Goal: Task Accomplishment & Management: Manage account settings

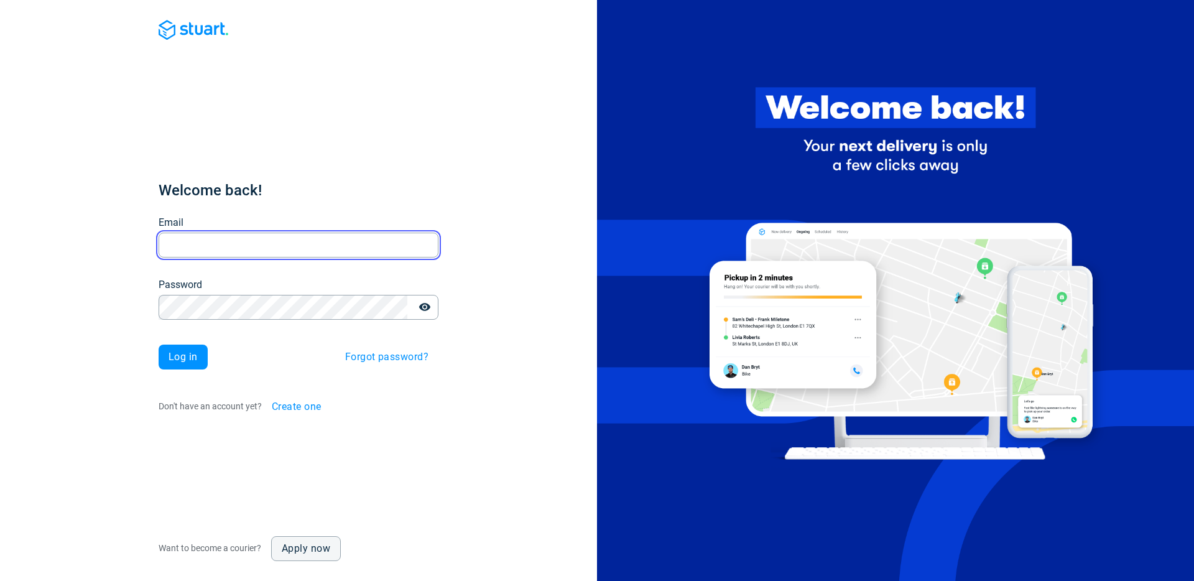
click at [193, 253] on input "Email" at bounding box center [299, 245] width 280 height 24
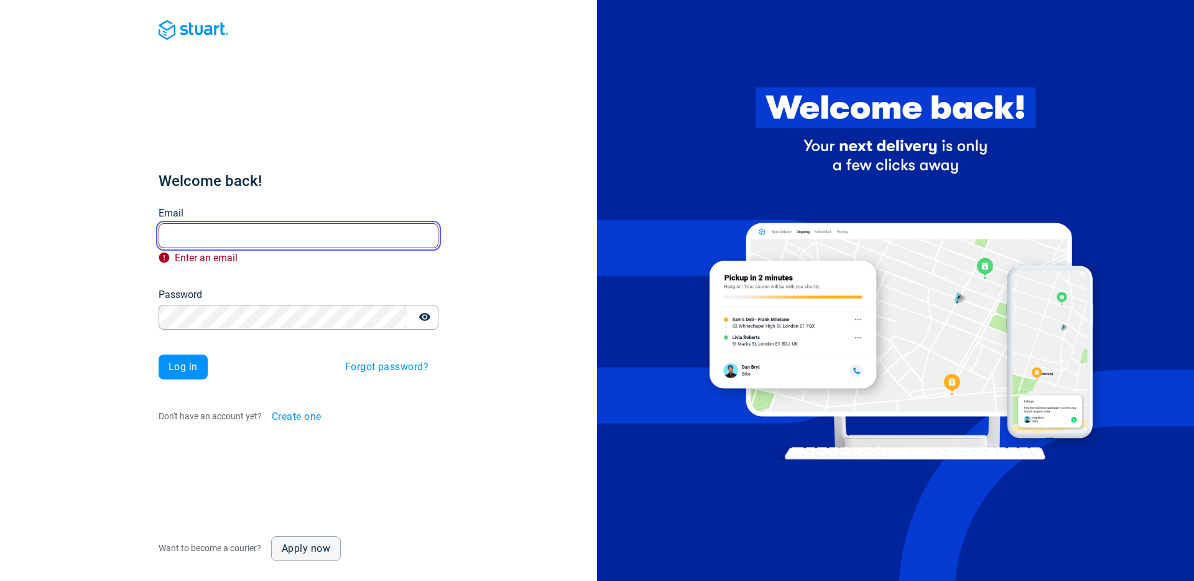
type input "[PERSON_NAME][EMAIL_ADDRESS][PERSON_NAME][DOMAIN_NAME]"
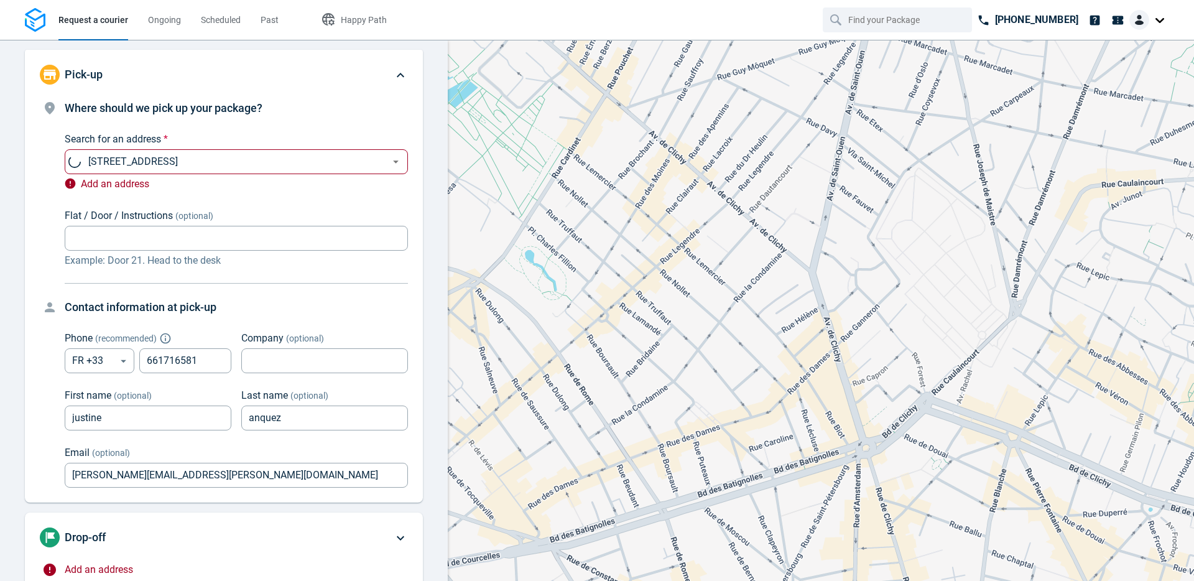
type input "[STREET_ADDRESS]"
type input "661716581"
type input "justine"
type input "anquez"
type input "[PERSON_NAME][EMAIL_ADDRESS][PERSON_NAME][DOMAIN_NAME]"
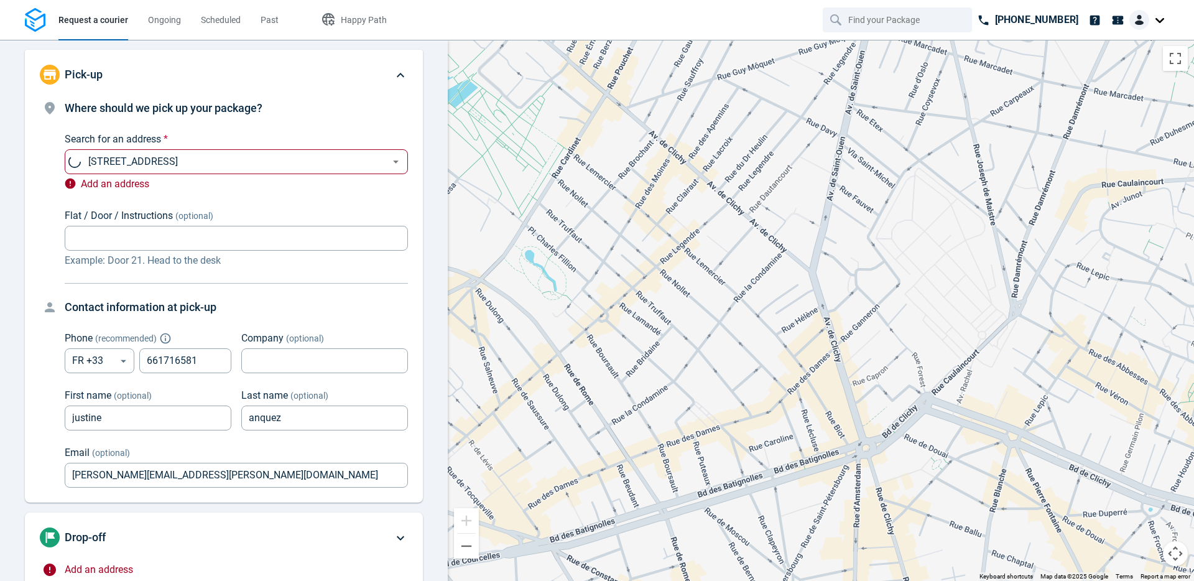
type input "now"
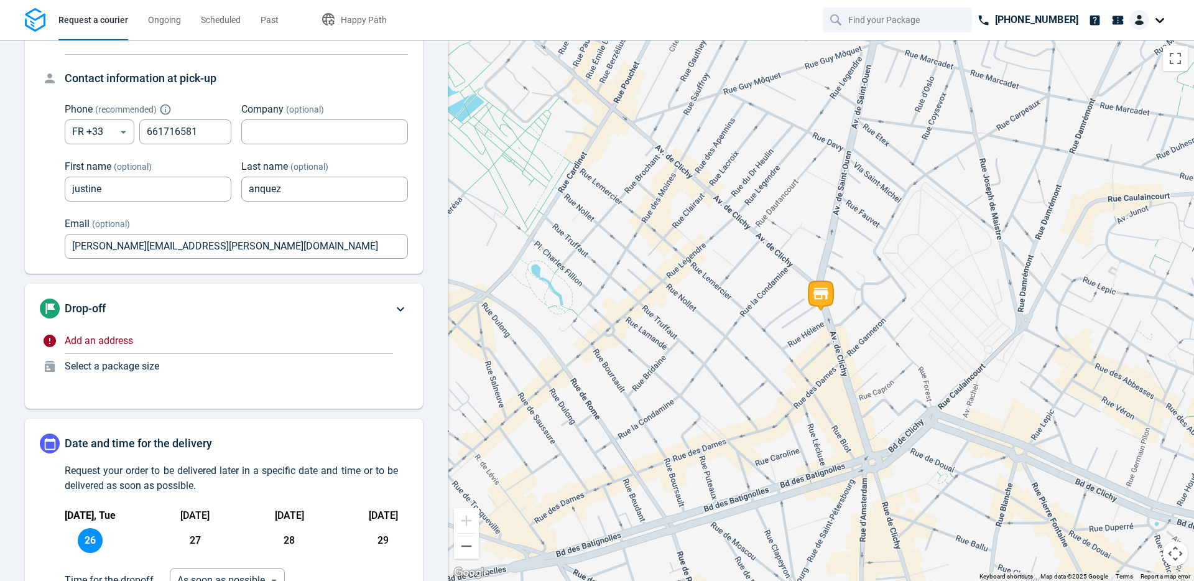
click at [71, 353] on div "Add an address" at bounding box center [229, 343] width 328 height 21
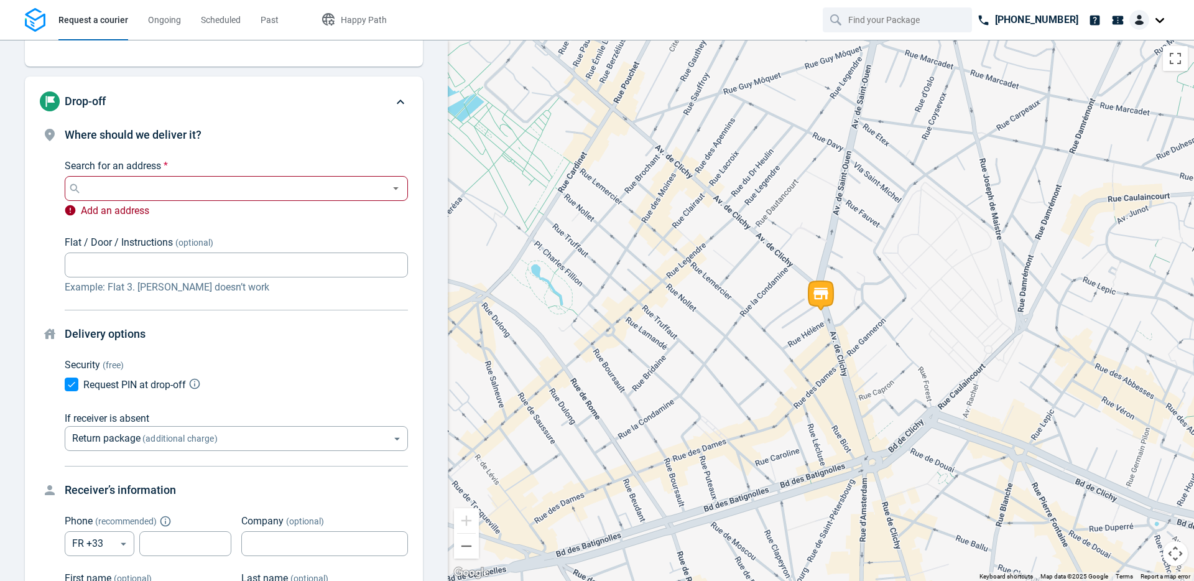
scroll to position [135, 0]
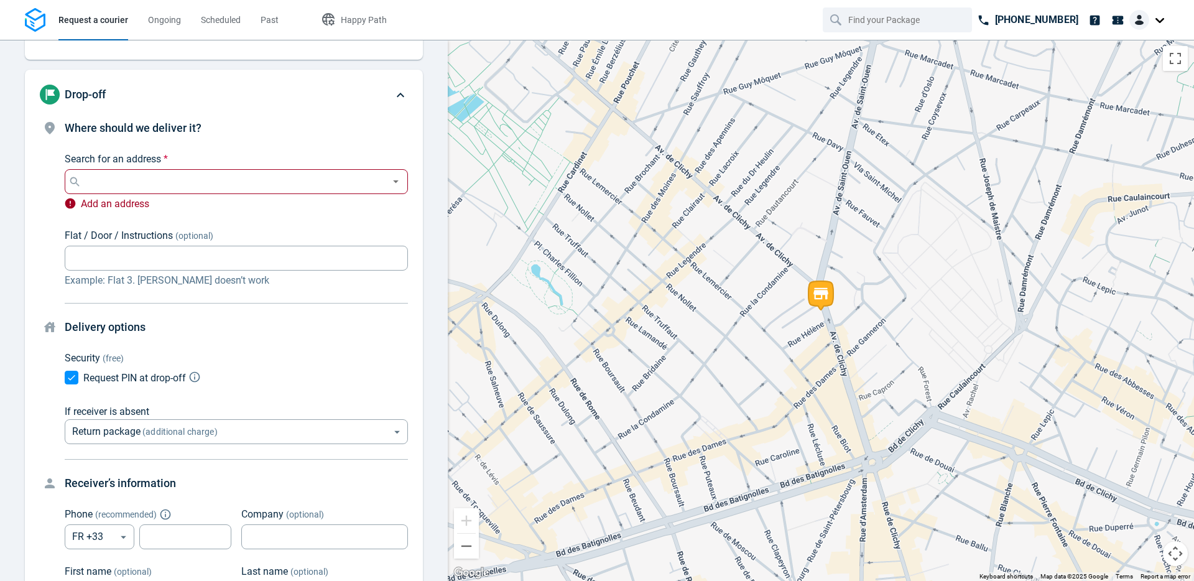
click at [154, 154] on div "Search for an address * Search for an address *" at bounding box center [236, 173] width 343 height 42
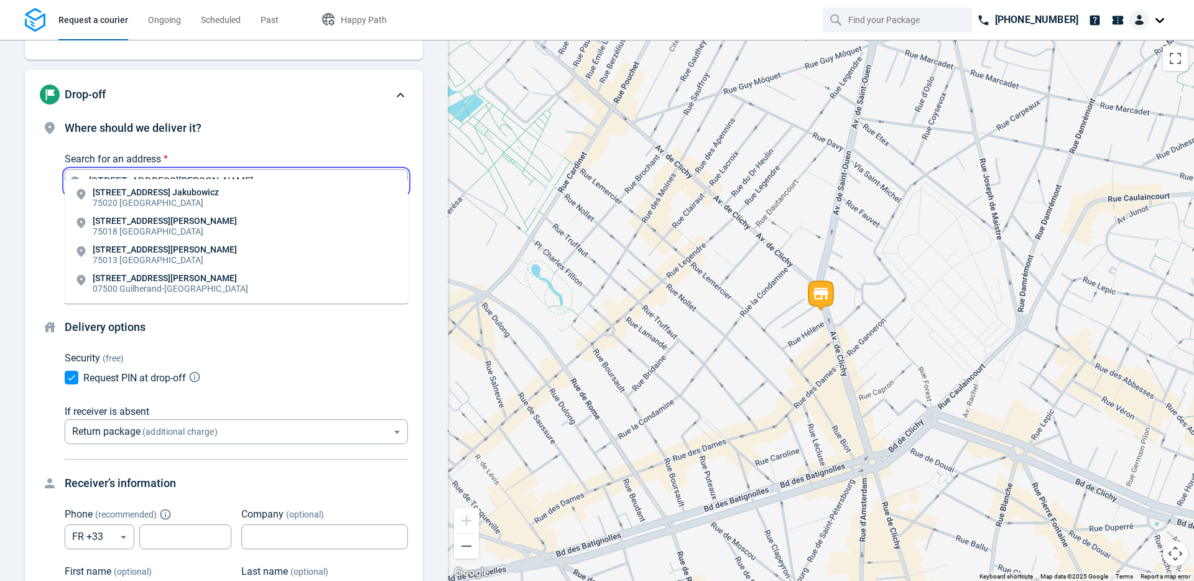
click at [197, 225] on li "3 Rue Hélène 75018 Paris" at bounding box center [236, 227] width 343 height 29
type input "3 Rue Hélène, 75018 Paris, France"
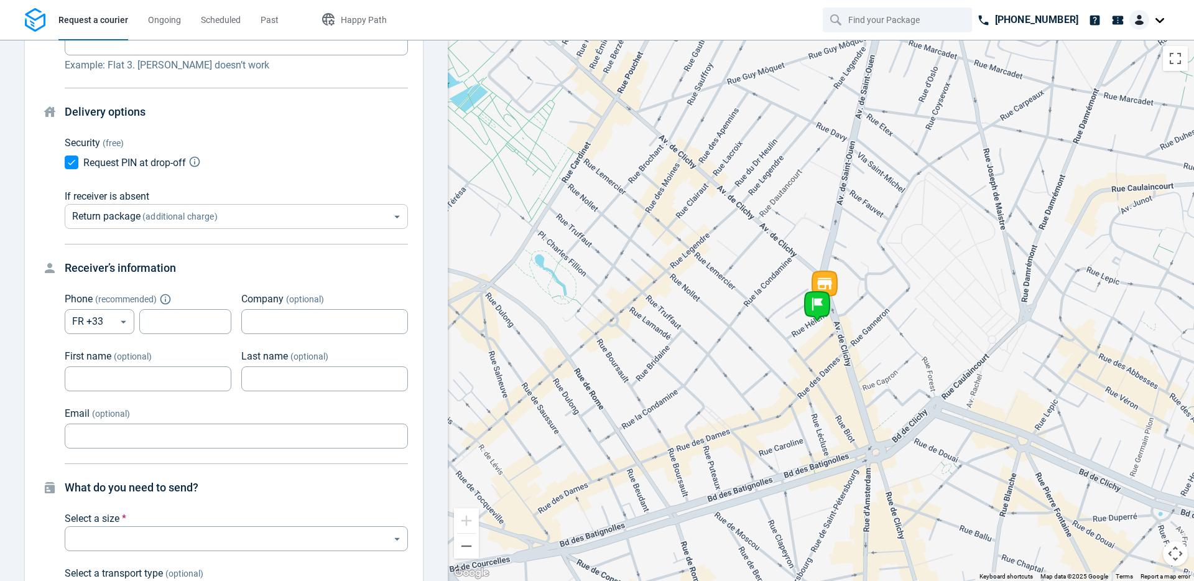
scroll to position [334, 0]
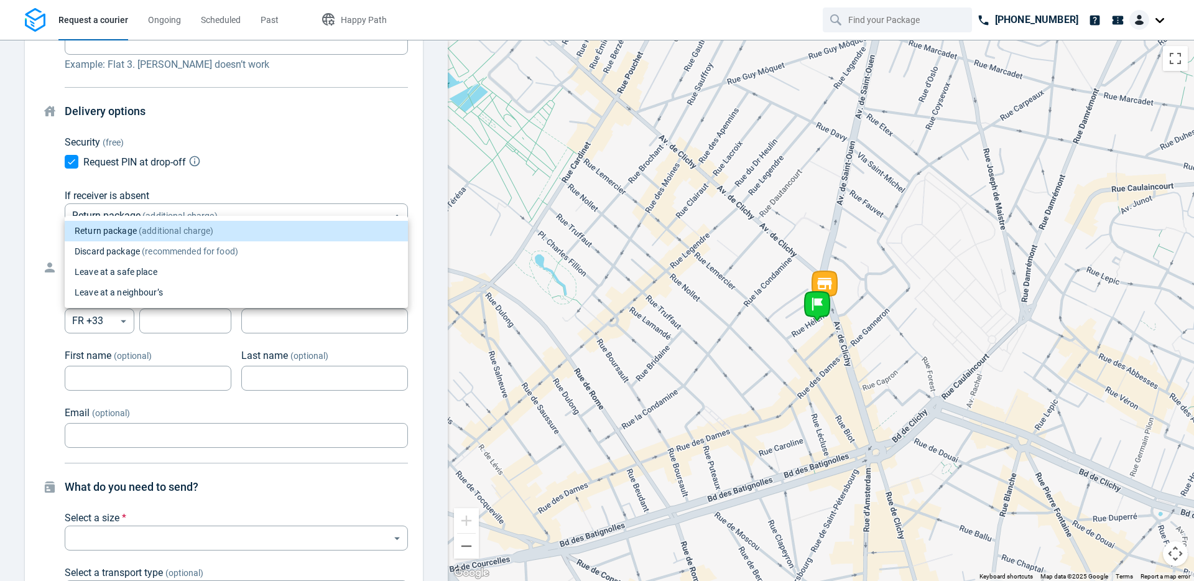
click at [198, 201] on body "Request a courier Ongoing Scheduled Past Happy Path +33 1 59 13 25 65 Pick-up 4…" at bounding box center [597, 290] width 1194 height 581
click at [258, 136] on div at bounding box center [597, 290] width 1194 height 581
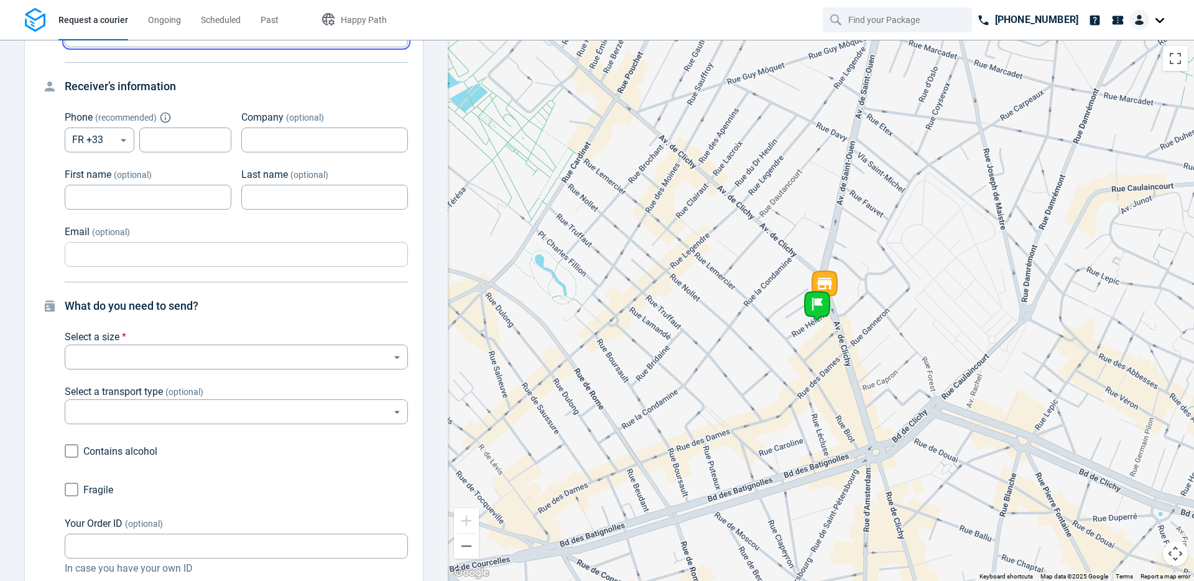
scroll to position [515, 0]
click at [170, 329] on div "Select a size * ​ ​" at bounding box center [236, 349] width 343 height 40
click at [159, 335] on body "Request a courier Ongoing Scheduled Past Happy Path +33 1 59 13 25 65 Pick-up 4…" at bounding box center [597, 290] width 1194 height 581
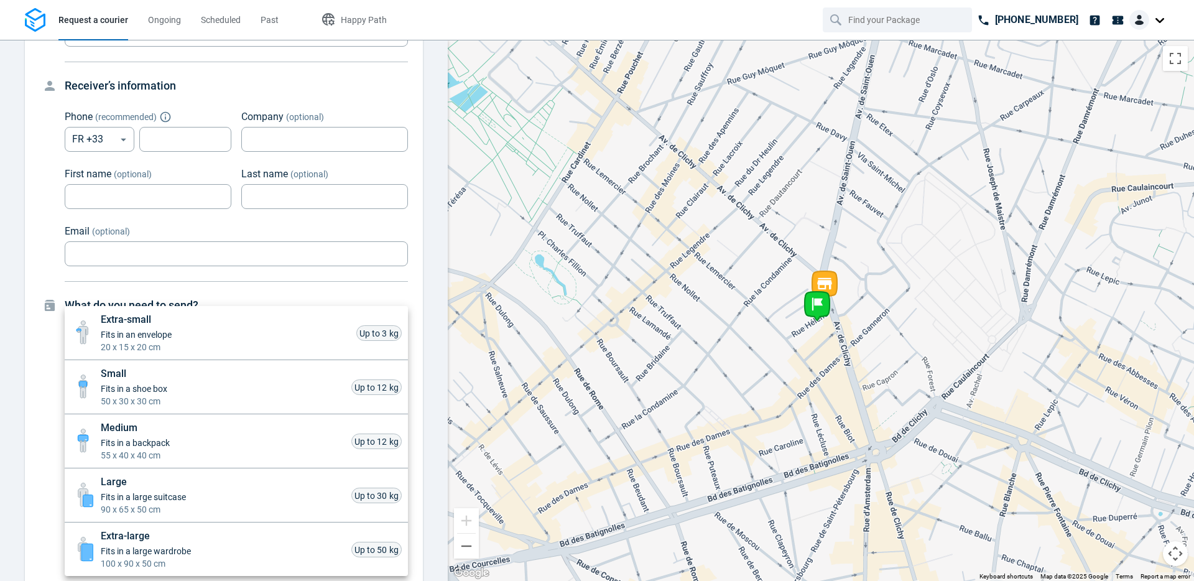
click at [280, 284] on div at bounding box center [597, 290] width 1194 height 581
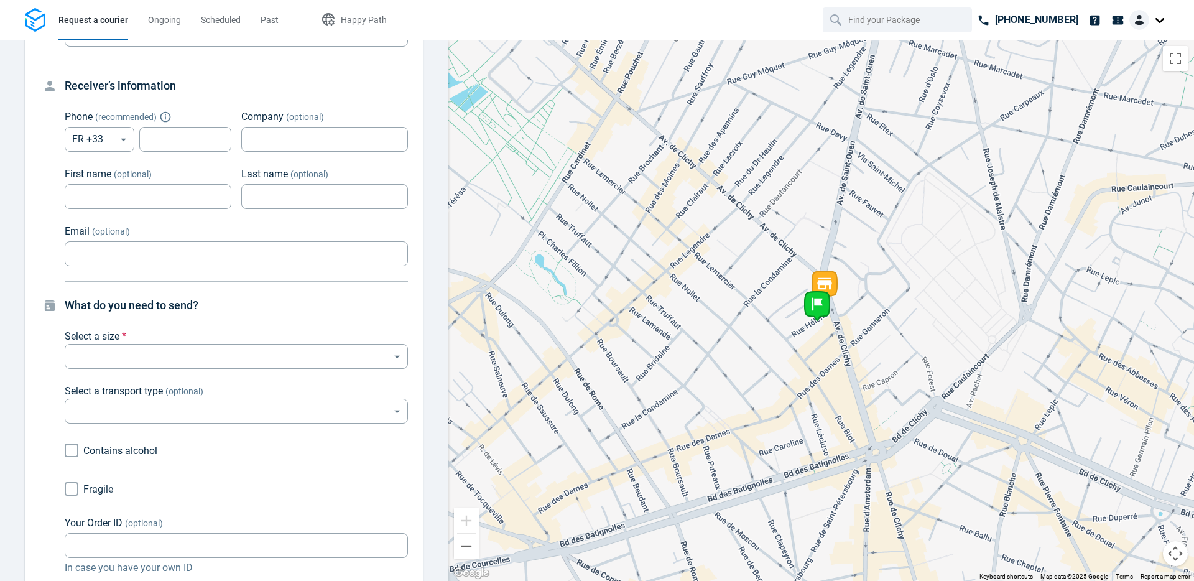
click at [126, 333] on body "Request a courier Ongoing Scheduled Past Happy Path +33 1 59 13 25 65 Pick-up 4…" at bounding box center [597, 290] width 1194 height 581
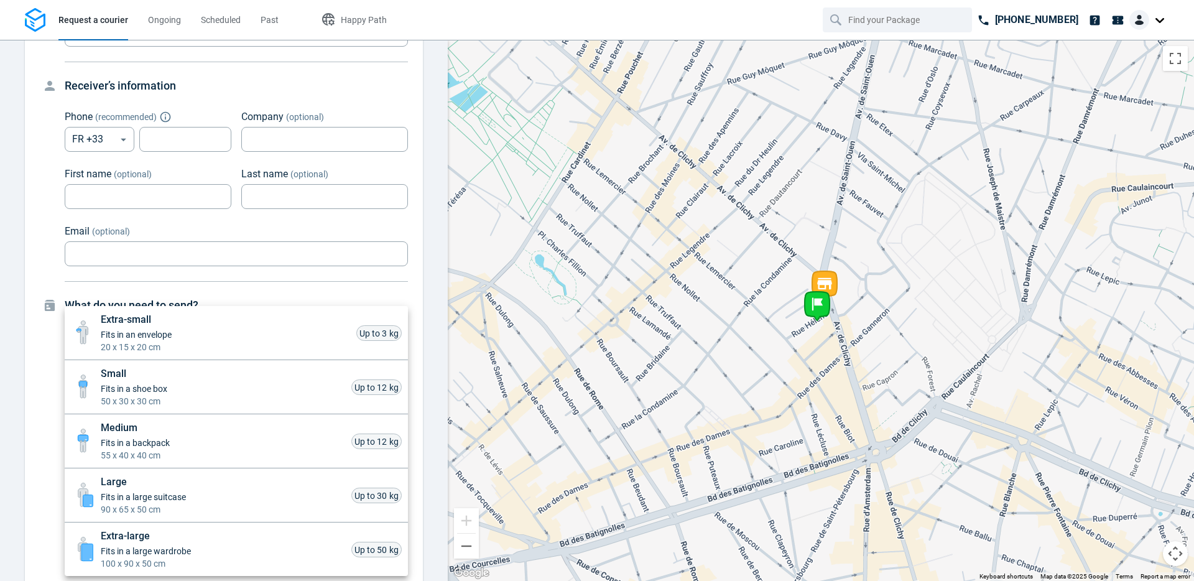
click at [122, 343] on span "20 x 15 x 20 cm" at bounding box center [136, 347] width 71 height 12
type input "xsmall"
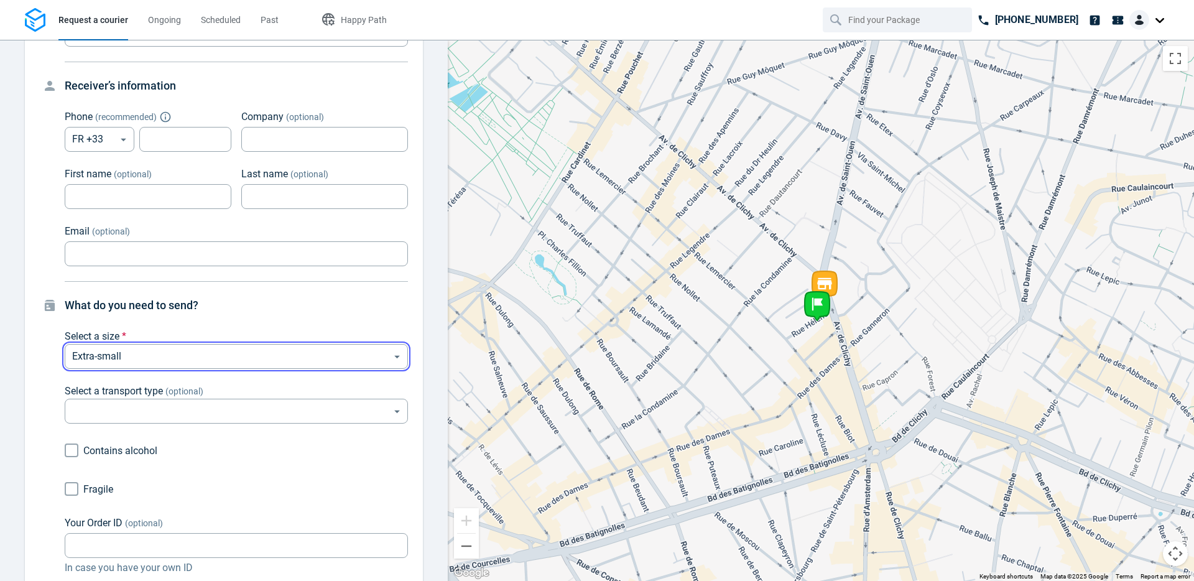
scroll to position [588, 0]
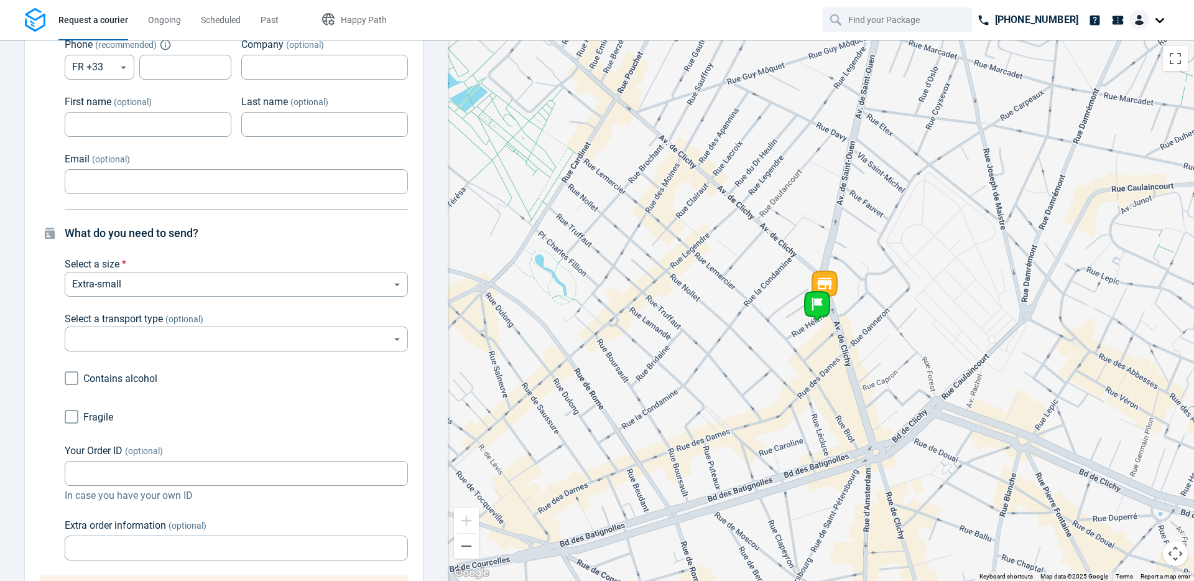
click at [162, 313] on span "Select a transport type" at bounding box center [114, 319] width 98 height 12
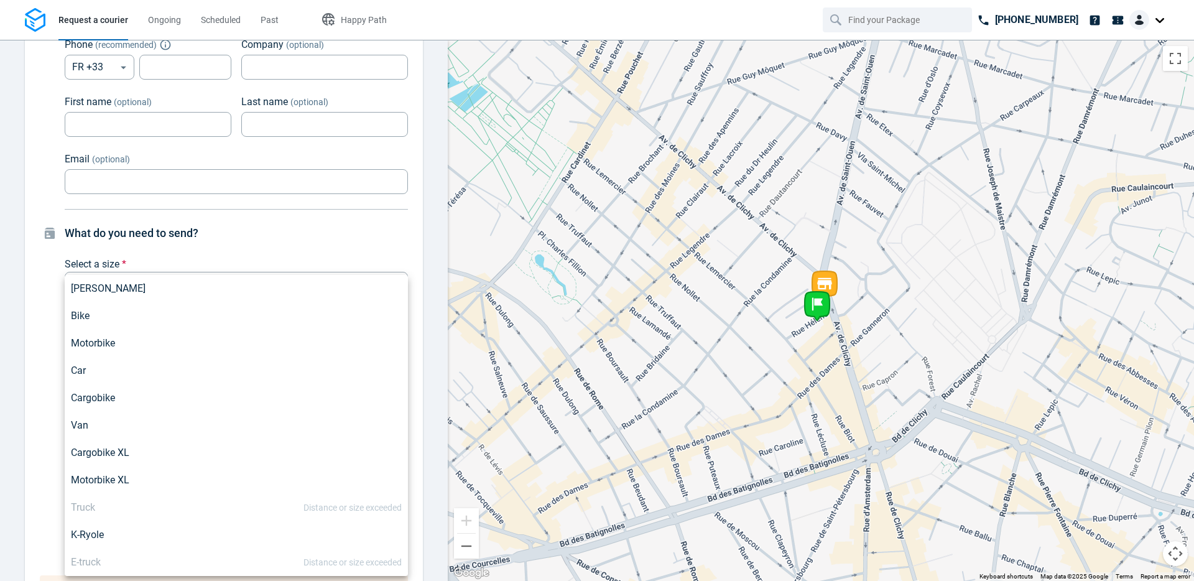
click at [151, 321] on body "Request a courier Ongoing Scheduled Past Happy Path +33 1 59 13 25 65 Pick-up 4…" at bounding box center [597, 290] width 1194 height 581
click at [20, 385] on div at bounding box center [597, 290] width 1194 height 581
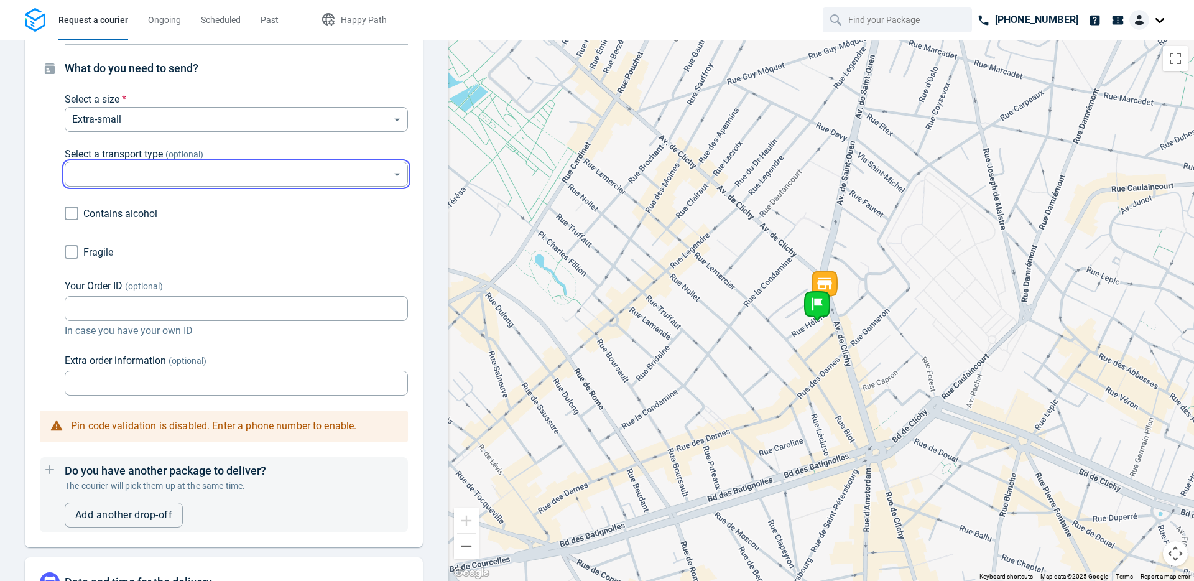
scroll to position [787, 0]
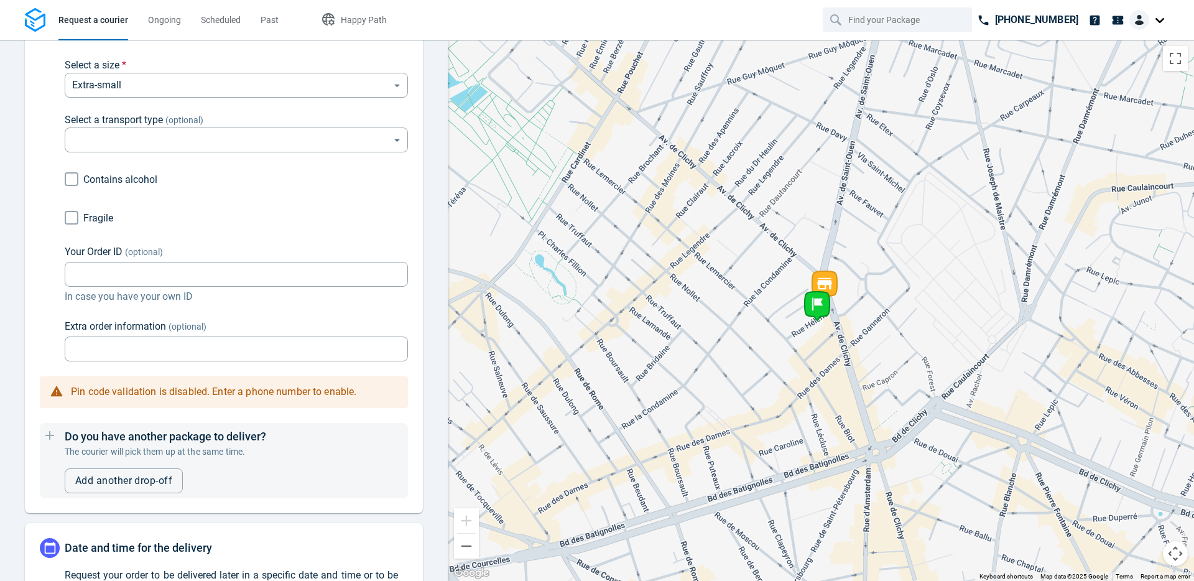
click at [196, 115] on span "(optional)" at bounding box center [184, 120] width 38 height 10
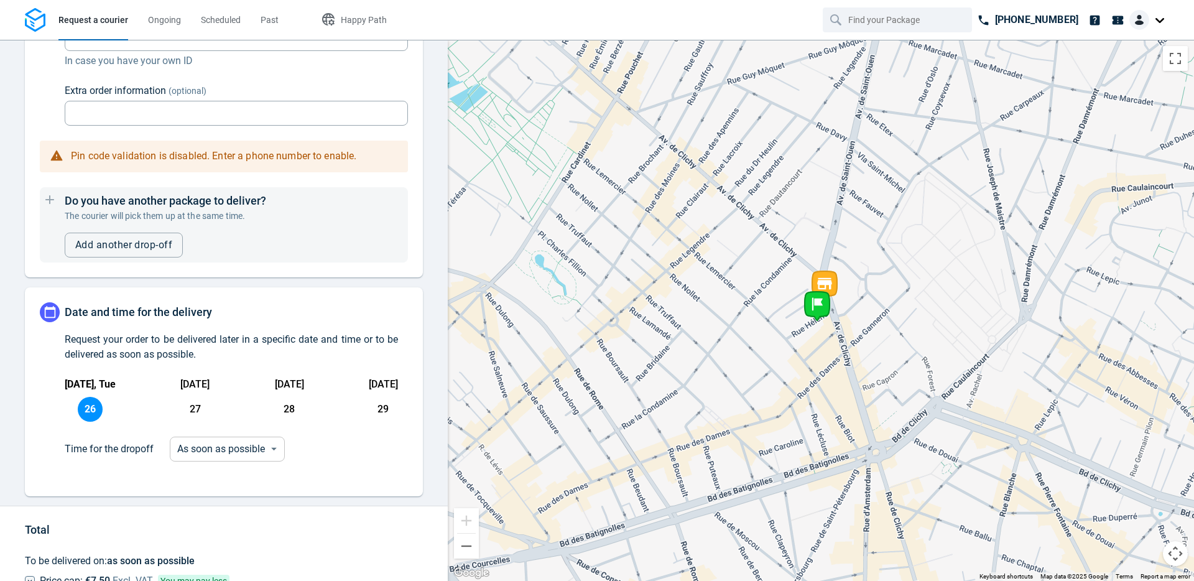
click at [221, 435] on body "Request a courier Ongoing Scheduled Past Happy Path +33 1 59 13 25 65 Pick-up 4…" at bounding box center [597, 290] width 1194 height 581
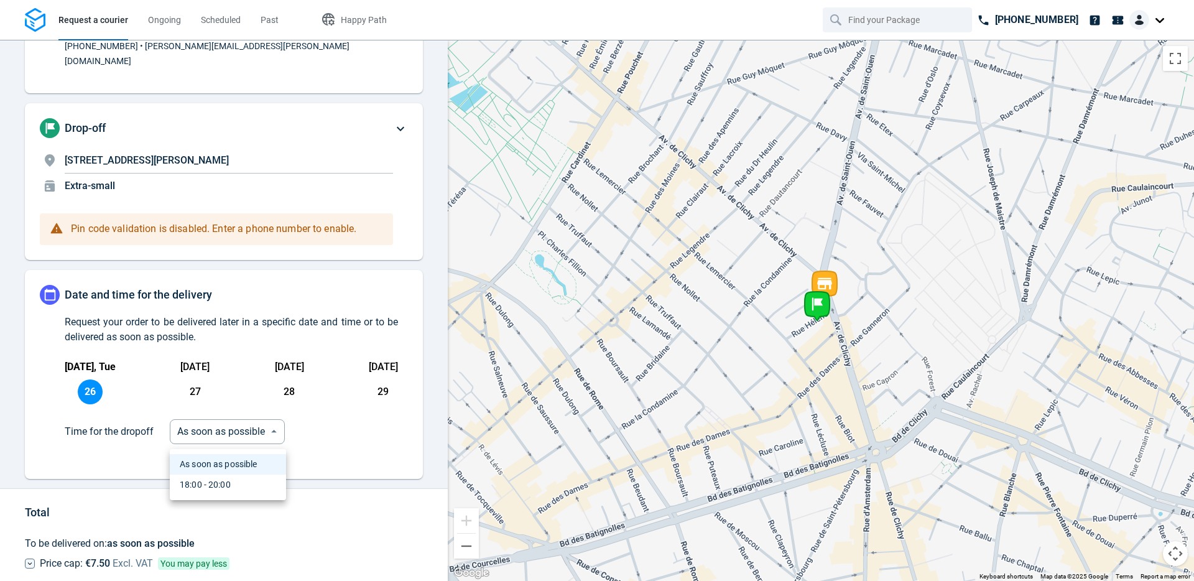
scroll to position [84, 0]
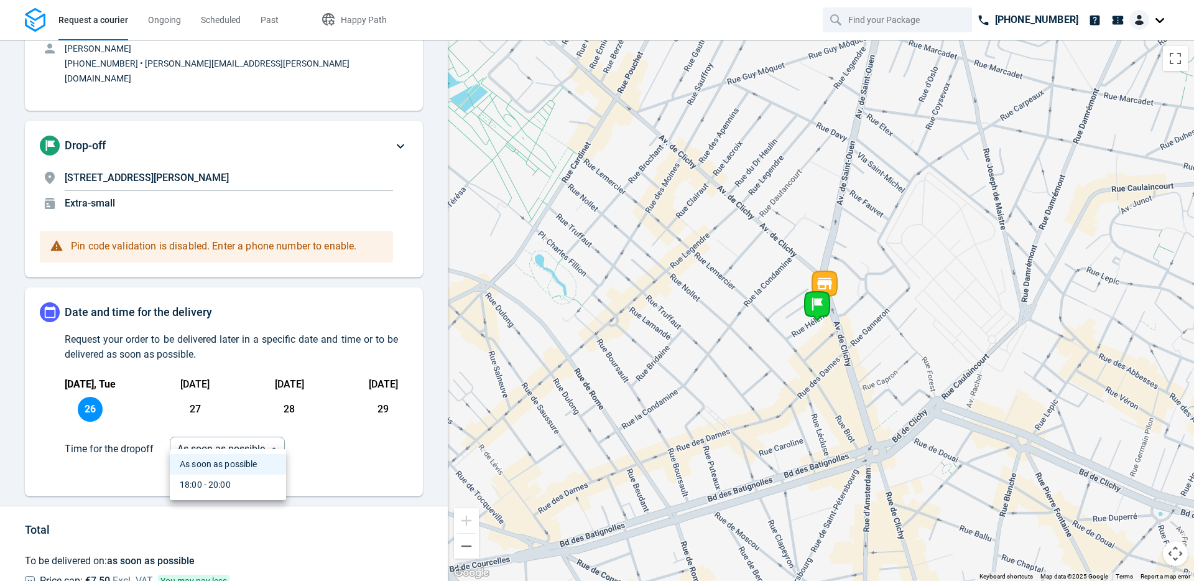
click at [211, 487] on div "18:00 - 20:00" at bounding box center [205, 484] width 51 height 13
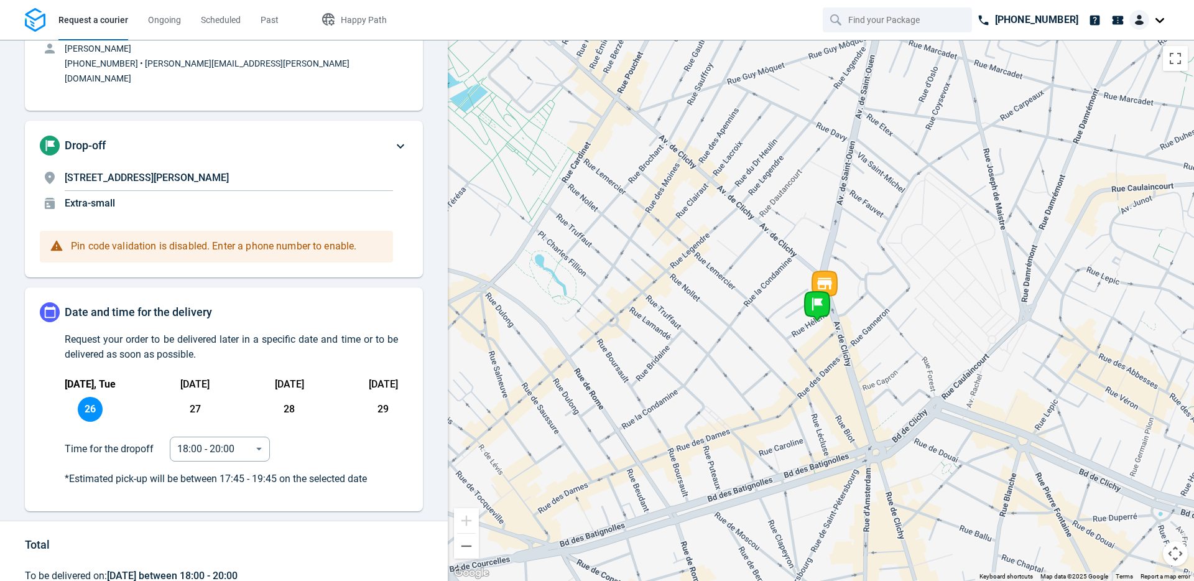
click at [194, 401] on span "27" at bounding box center [195, 409] width 25 height 25
click at [195, 435] on body "Request a courier Ongoing Scheduled Past Happy Path +33 1 59 13 25 65 Pick-up 4…" at bounding box center [597, 290] width 1194 height 581
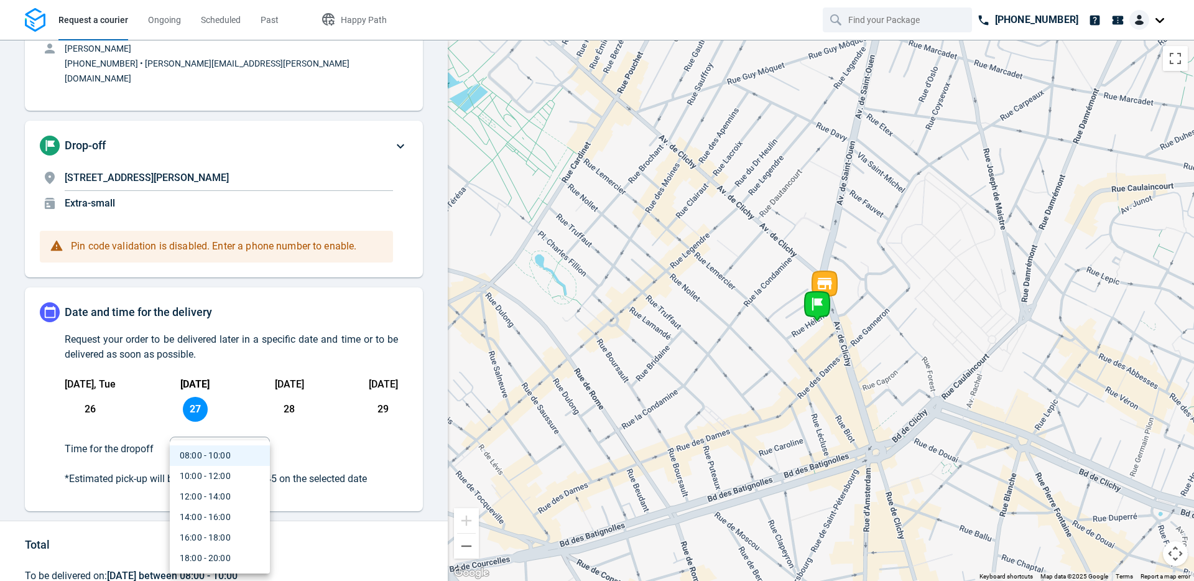
click at [195, 469] on div "10:00 - 12:00" at bounding box center [205, 475] width 51 height 13
type input "08:00:00-10:00:00-153"
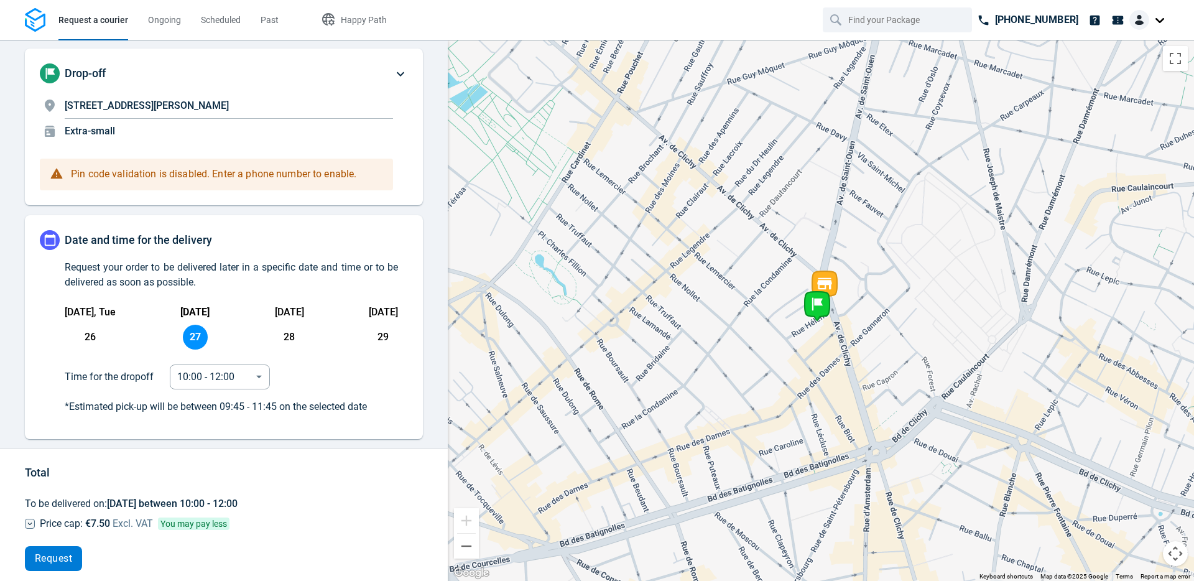
click at [54, 551] on button "Request" at bounding box center [53, 558] width 57 height 25
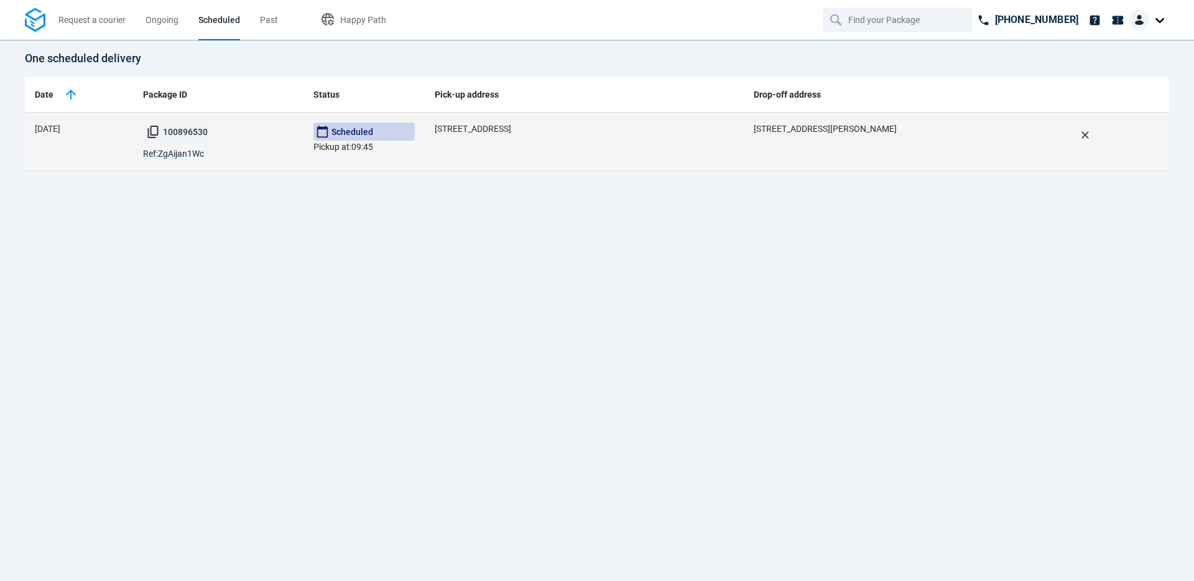
click at [180, 122] on button "100896530" at bounding box center [178, 131] width 70 height 19
click at [167, 134] on button "100896530" at bounding box center [178, 131] width 70 height 19
click at [341, 158] on td "Scheduled Pickup at : 09:45" at bounding box center [363, 142] width 121 height 58
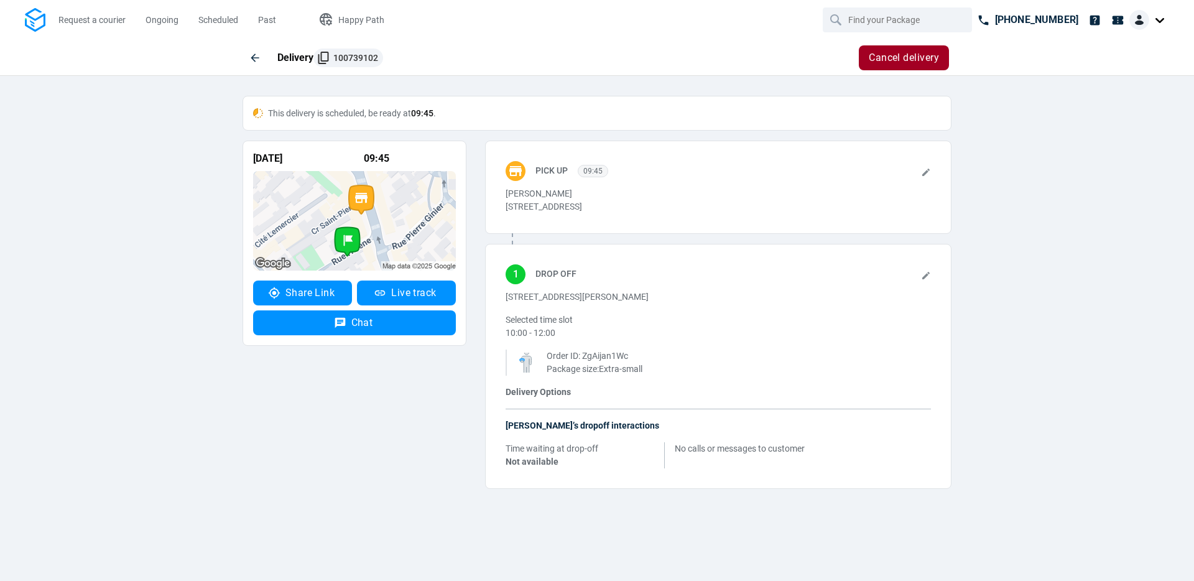
click at [336, 56] on span "100739102" at bounding box center [355, 57] width 45 height 9
click at [926, 53] on span "Cancel delivery" at bounding box center [904, 58] width 70 height 10
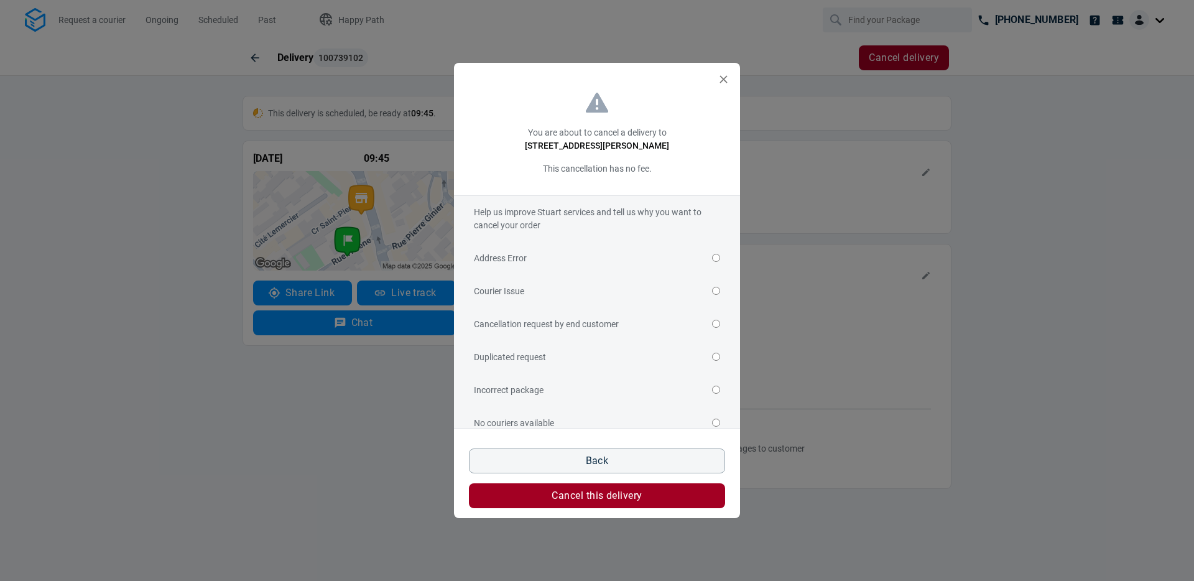
click at [677, 247] on label "Address Error" at bounding box center [597, 258] width 246 height 33
click at [712, 254] on input "Address Error" at bounding box center [716, 258] width 8 height 8
radio input "true"
click at [677, 253] on label "Address Error" at bounding box center [597, 258] width 246 height 33
click at [712, 254] on input "Address Error" at bounding box center [716, 258] width 8 height 8
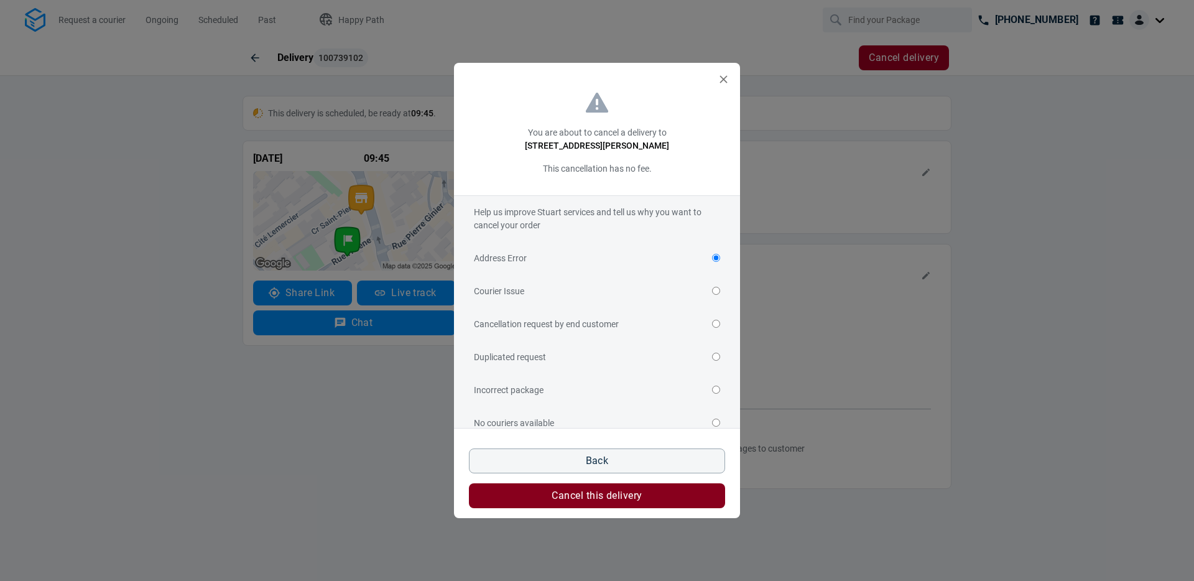
click at [591, 507] on button "Cancel this delivery" at bounding box center [597, 495] width 256 height 25
